Goal: Task Accomplishment & Management: Manage account settings

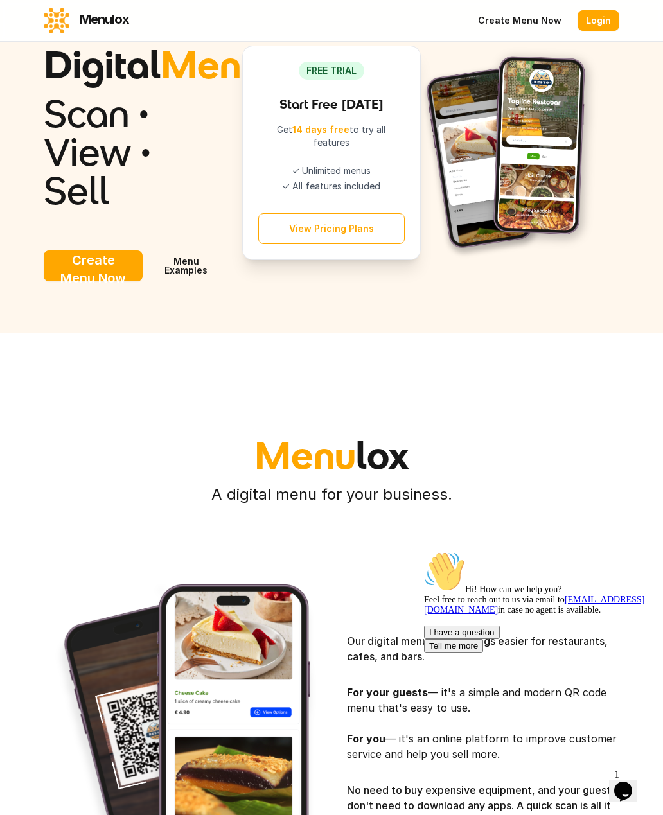
click at [615, 22] on link "Login" at bounding box center [599, 20] width 42 height 21
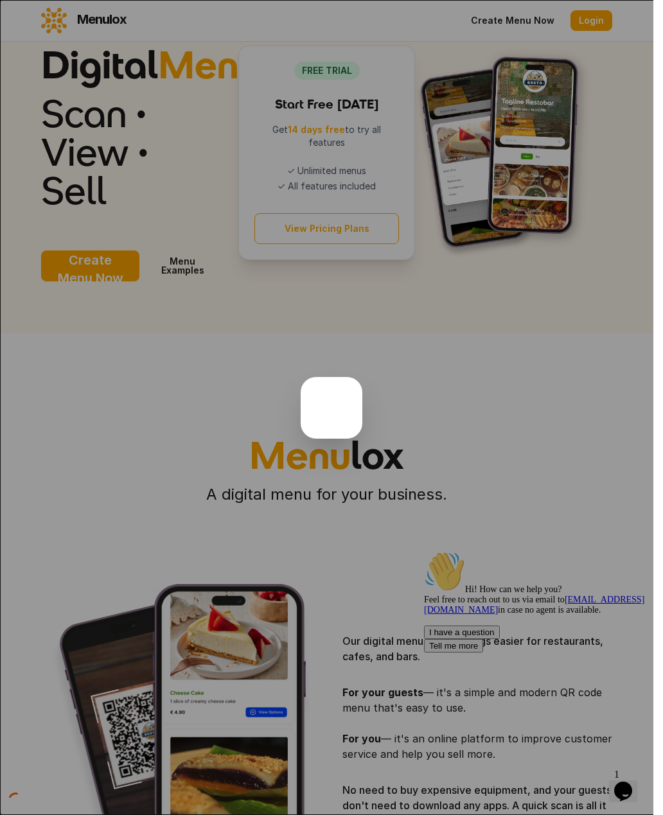
click at [604, 22] on button "close" at bounding box center [331, 407] width 663 height 815
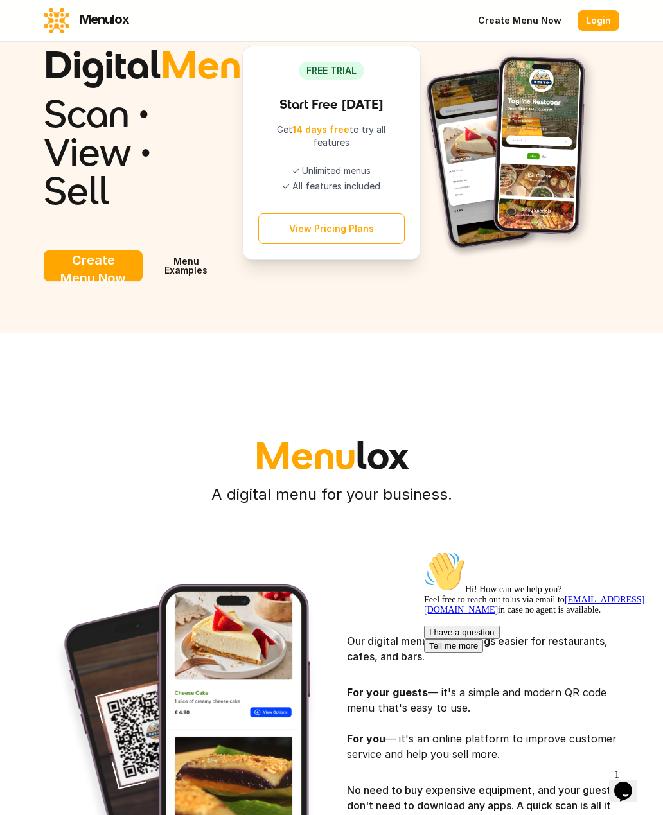
click at [602, 21] on link "Login" at bounding box center [599, 20] width 42 height 21
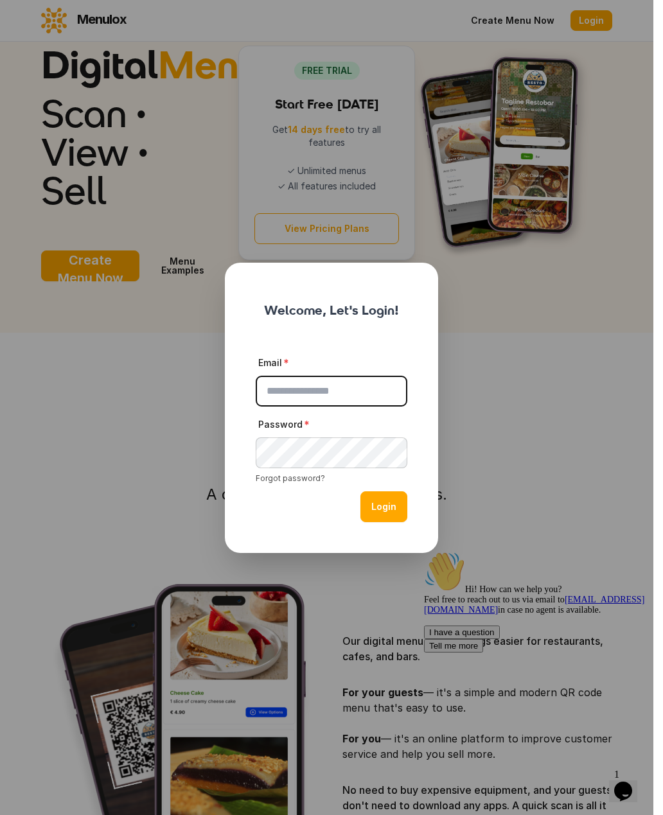
click at [372, 399] on input "Email" at bounding box center [332, 391] width 152 height 31
type input "**********"
click at [392, 518] on button "Login" at bounding box center [383, 506] width 47 height 31
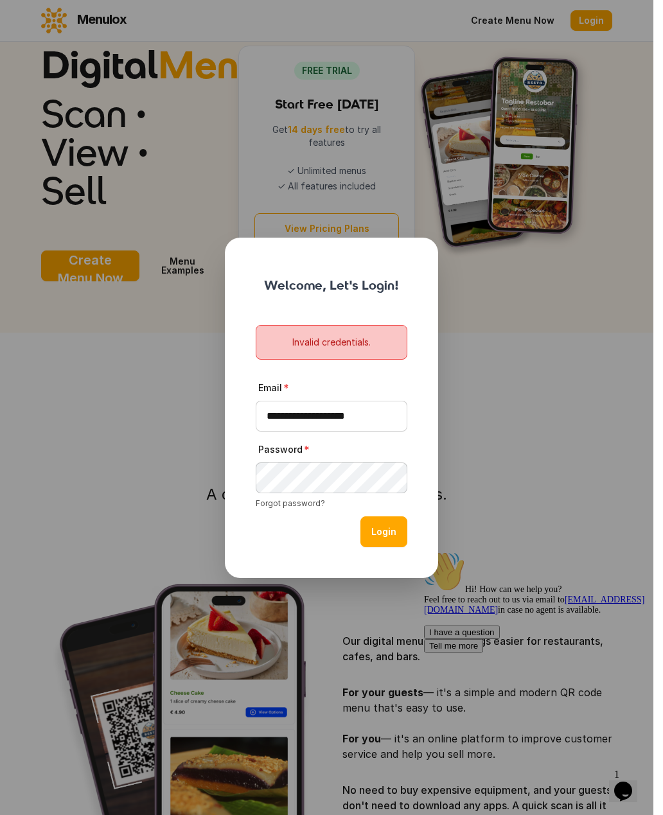
click at [391, 531] on button "Login" at bounding box center [383, 531] width 47 height 31
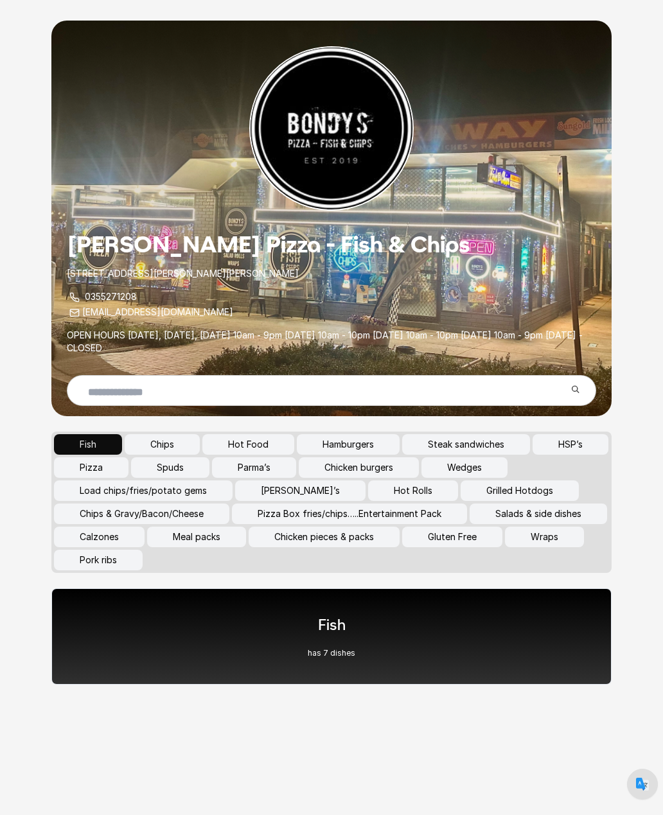
click at [181, 434] on button "Chips" at bounding box center [162, 444] width 75 height 21
click at [364, 597] on div "Chips has 3 dishes" at bounding box center [331, 636] width 560 height 96
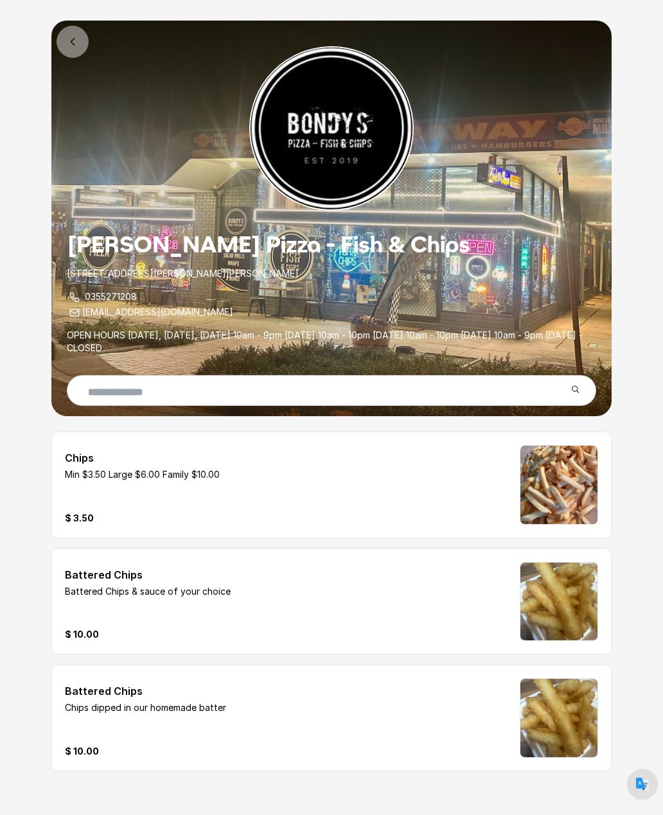
click at [73, 37] on icon at bounding box center [72, 41] width 13 height 13
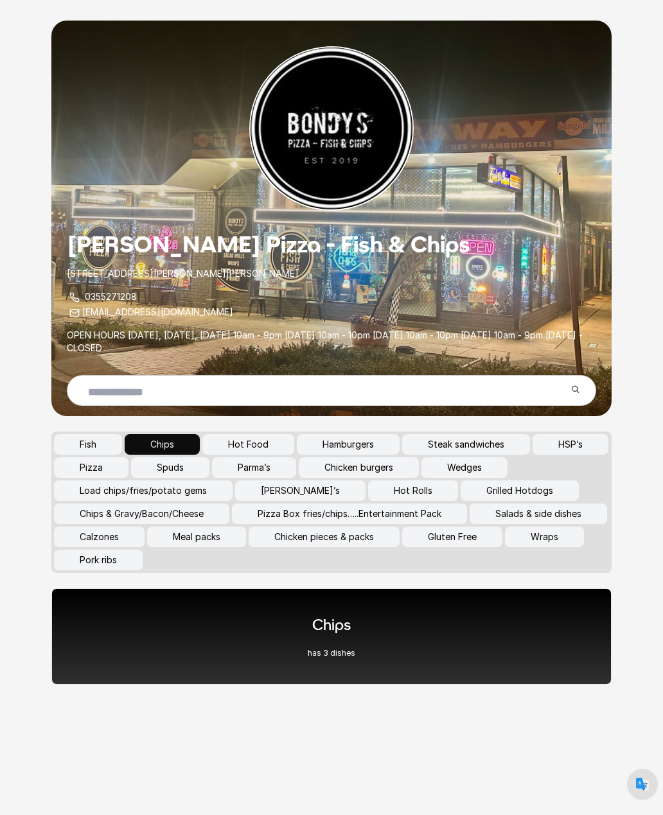
click at [382, 628] on div "Chips has 3 dishes" at bounding box center [331, 636] width 560 height 96
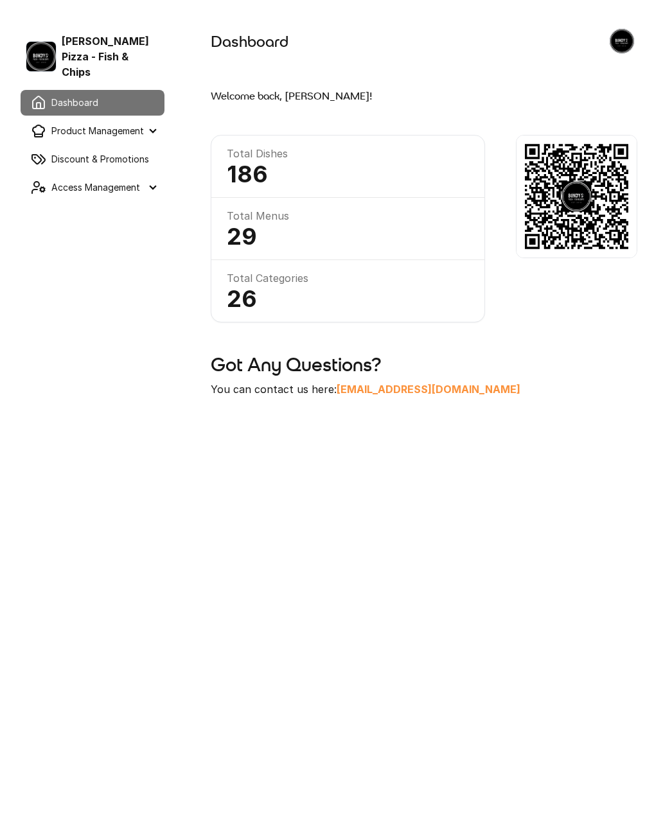
click at [153, 118] on summary "Product Management" at bounding box center [93, 131] width 144 height 26
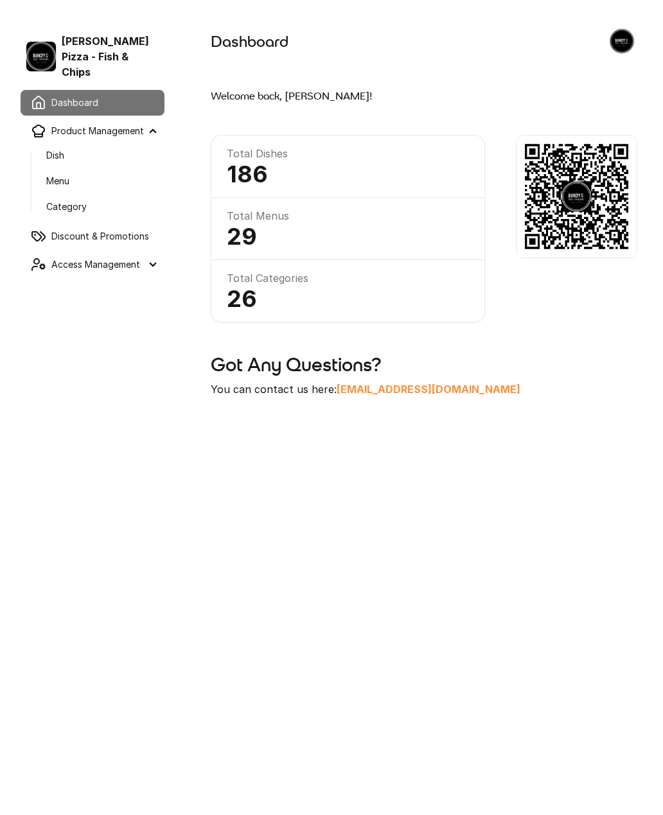
click at [62, 144] on link "Dish" at bounding box center [100, 155] width 128 height 23
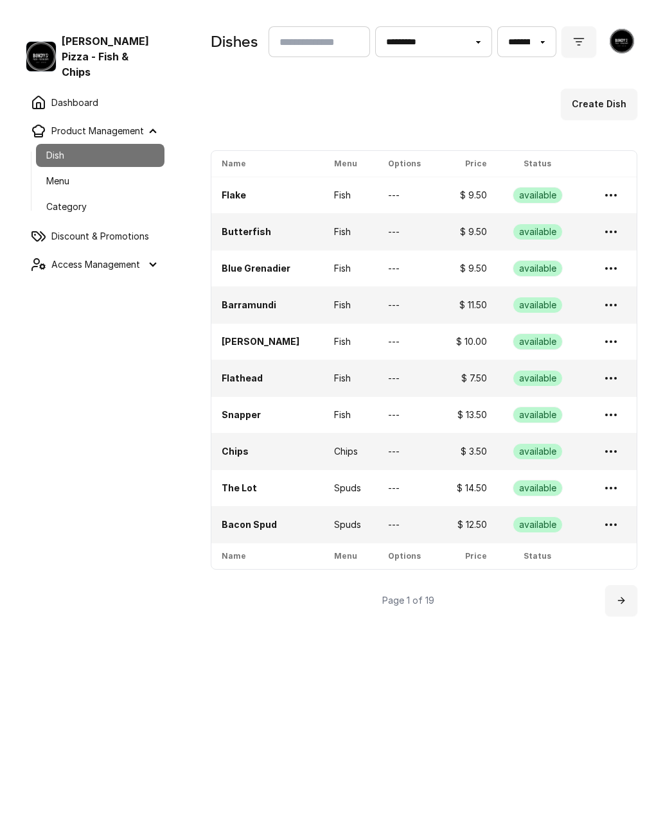
click at [606, 101] on button "Create Dish" at bounding box center [599, 104] width 76 height 31
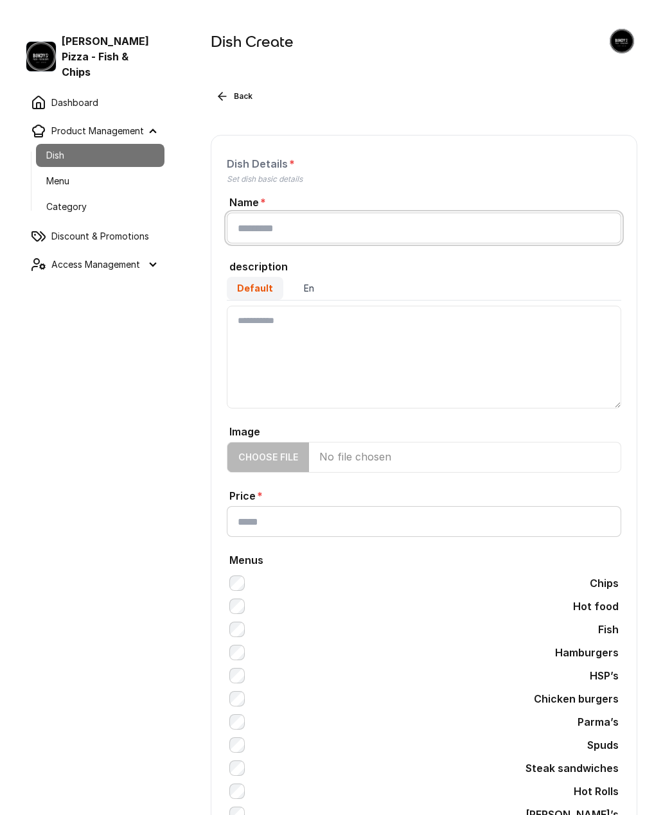
click at [344, 222] on input "Name" at bounding box center [424, 228] width 394 height 31
type input "**********"
click at [382, 346] on textarea "Default" at bounding box center [424, 357] width 394 height 103
type textarea "**********"
click at [318, 520] on input "Price" at bounding box center [424, 521] width 394 height 31
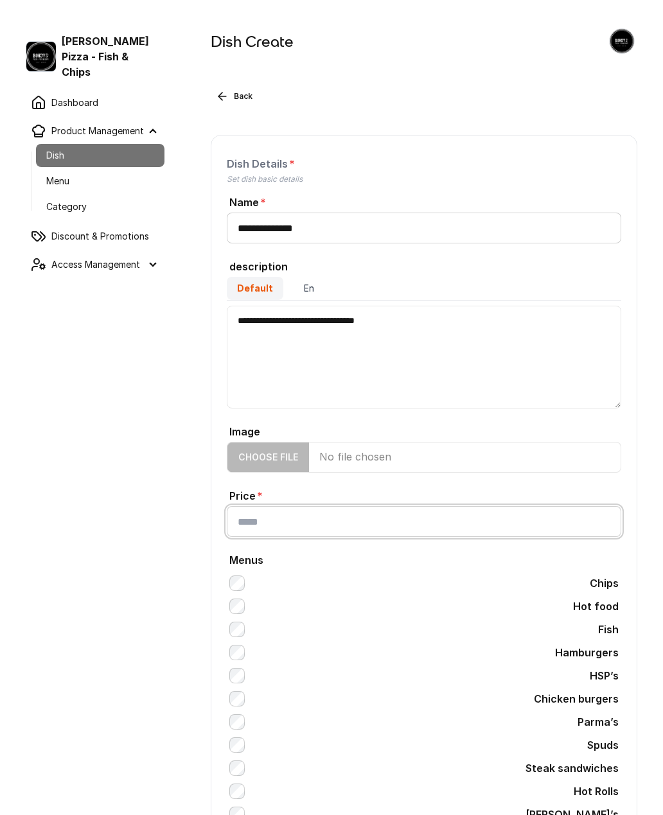
type input "*****"
click at [290, 459] on input "Image" at bounding box center [424, 457] width 394 height 31
type input "**********"
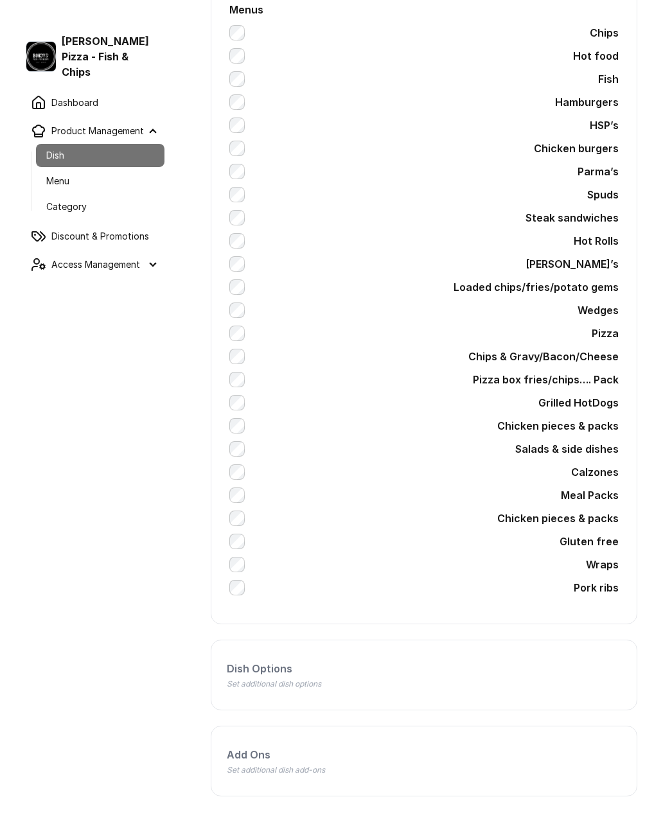
scroll to position [576, 0]
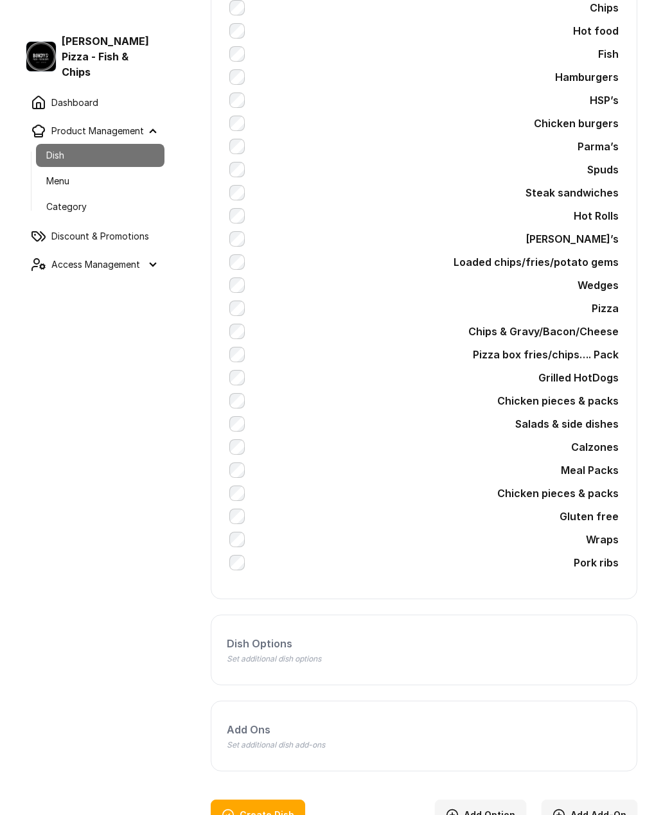
click at [276, 809] on button "Create Dish" at bounding box center [258, 815] width 94 height 31
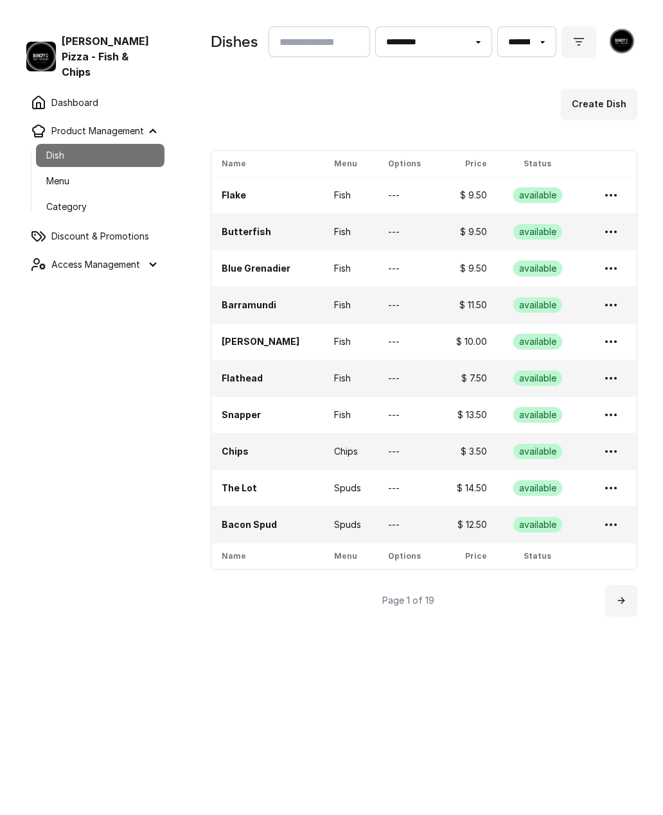
click at [626, 599] on link at bounding box center [621, 600] width 32 height 31
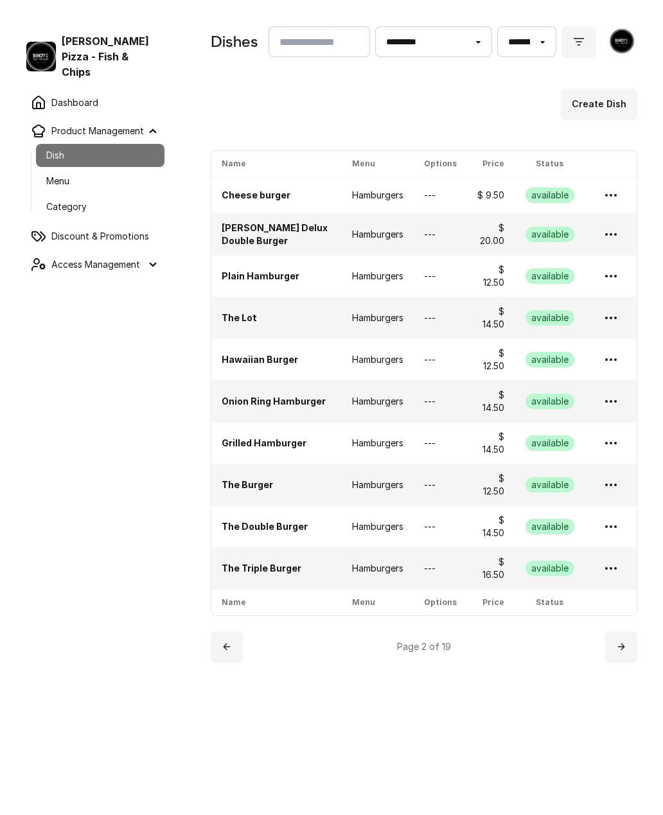
click at [619, 648] on icon at bounding box center [621, 647] width 10 height 10
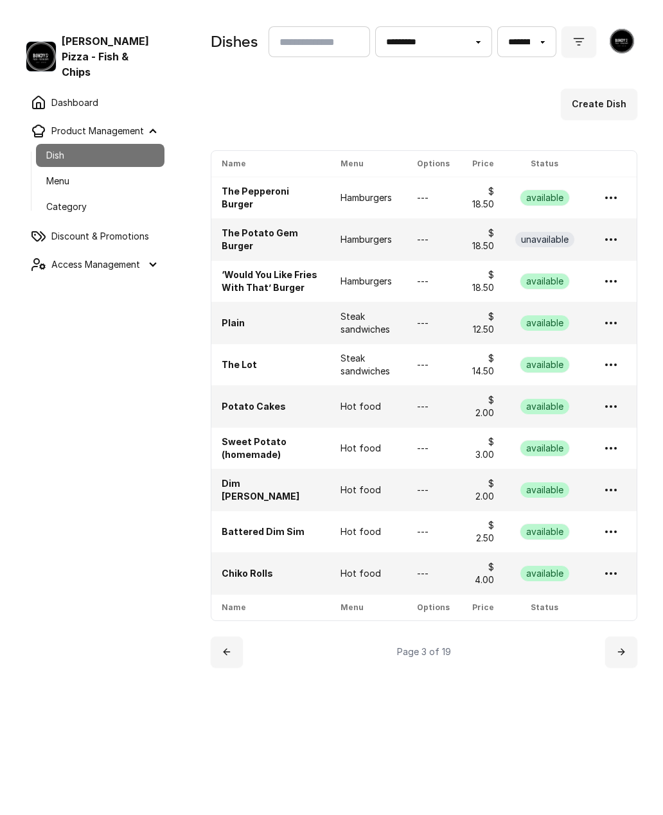
click at [624, 649] on icon at bounding box center [621, 652] width 10 height 10
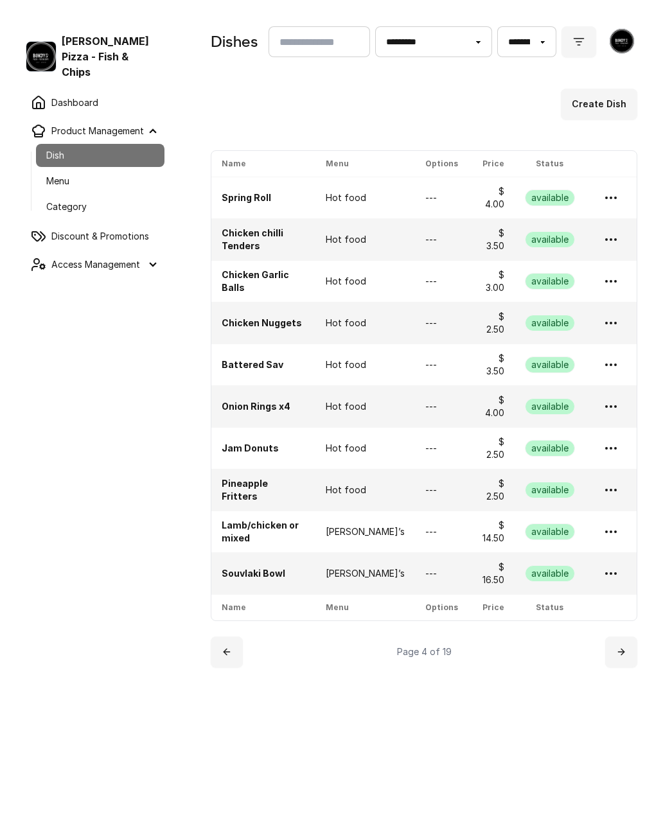
click at [620, 647] on icon at bounding box center [621, 652] width 10 height 10
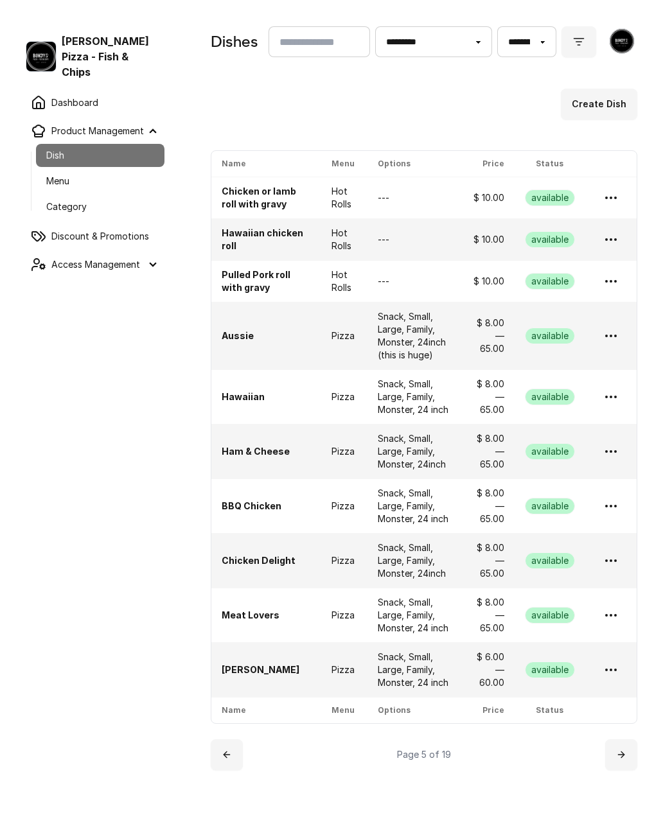
click at [628, 759] on link at bounding box center [621, 754] width 32 height 31
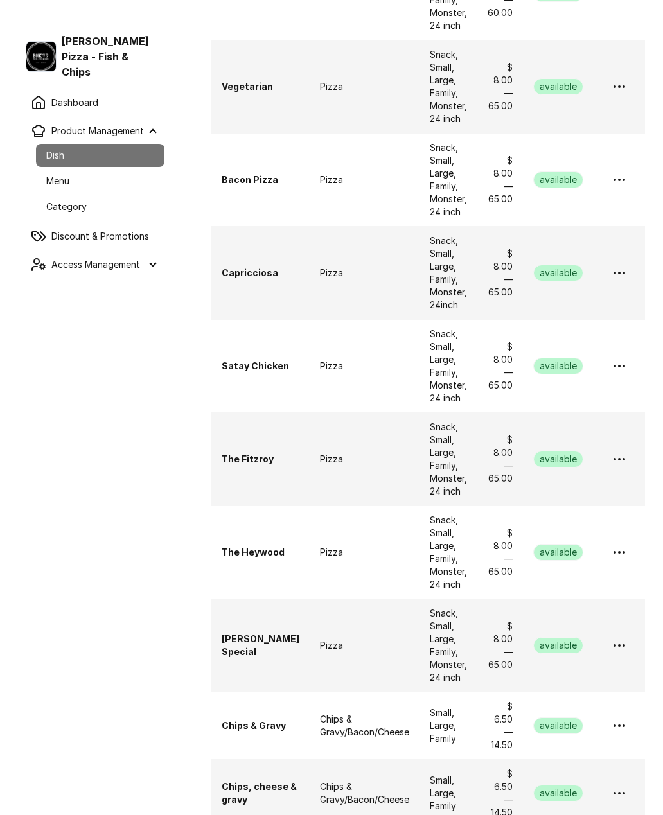
scroll to position [299, 0]
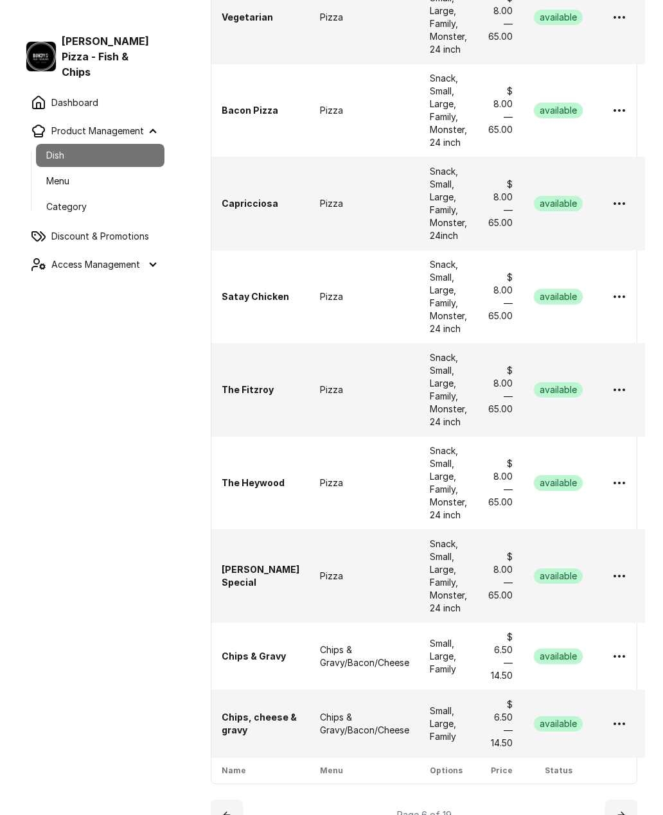
click at [451, 815] on div "Page 6 of 19" at bounding box center [424, 815] width 427 height 31
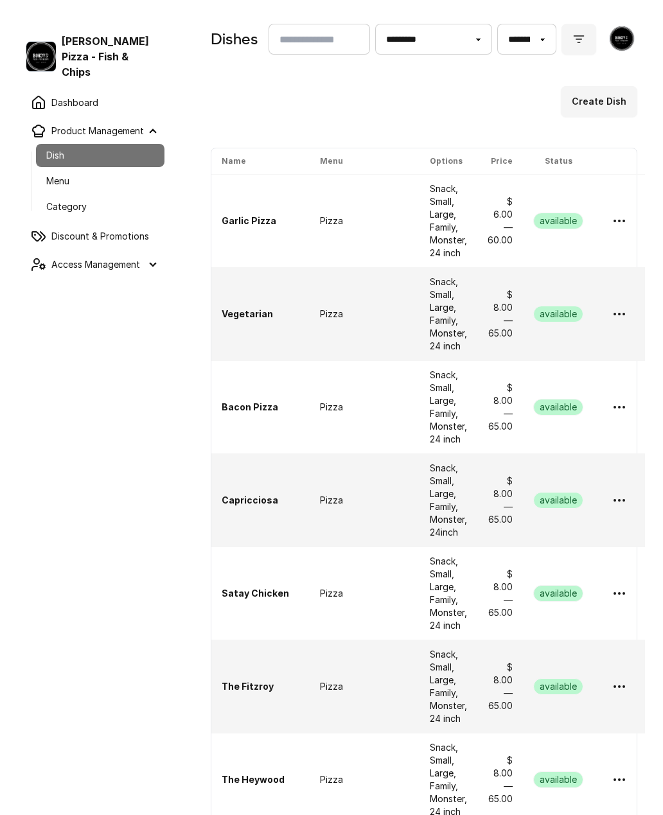
scroll to position [0, 0]
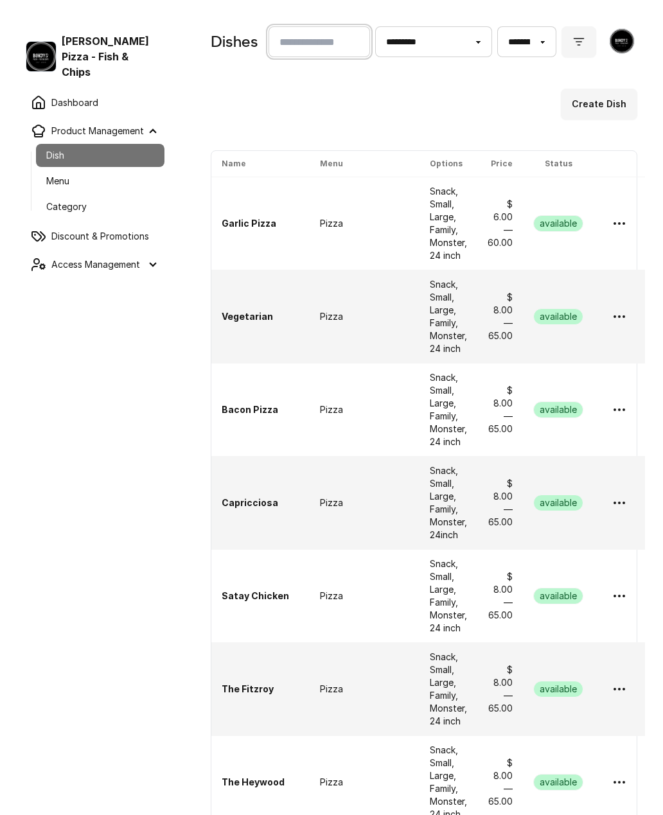
click at [344, 40] on input "text" at bounding box center [319, 41] width 101 height 31
type input "**********"
click at [579, 42] on button "submit" at bounding box center [578, 41] width 35 height 31
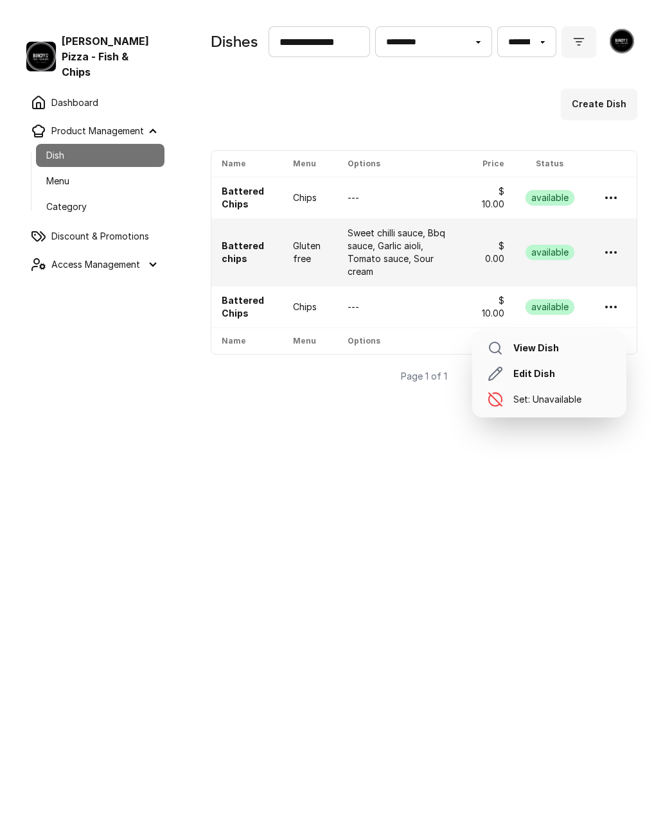
click at [613, 299] on icon at bounding box center [610, 306] width 15 height 15
click at [570, 387] on link "Set: Unavailable" at bounding box center [549, 400] width 144 height 26
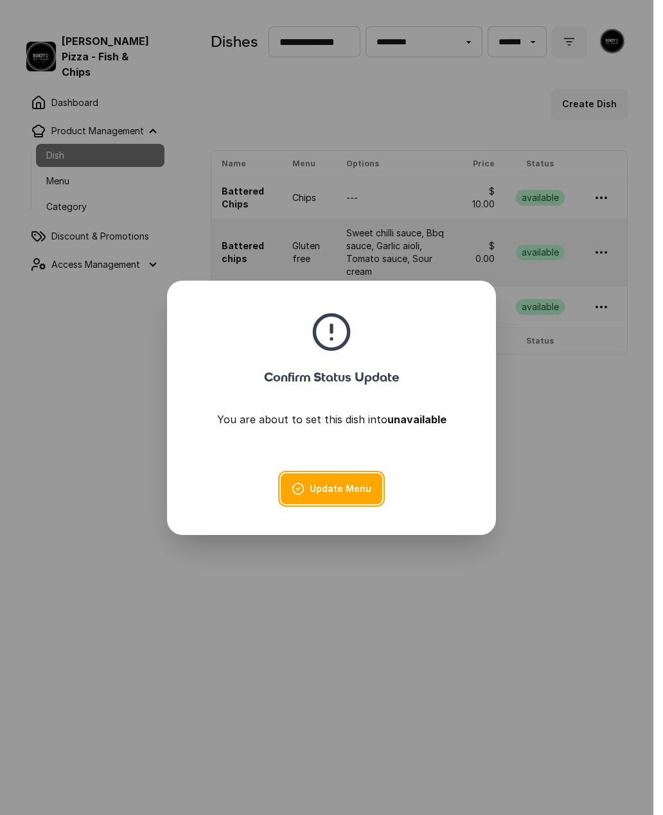
click at [363, 484] on button "Update Menu" at bounding box center [331, 488] width 101 height 31
